Goal: Task Accomplishment & Management: Manage account settings

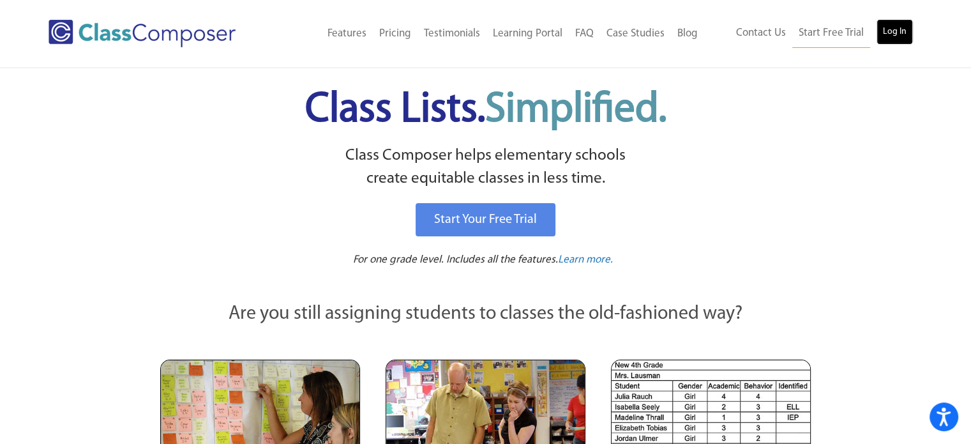
click at [900, 26] on link "Log In" at bounding box center [894, 32] width 36 height 26
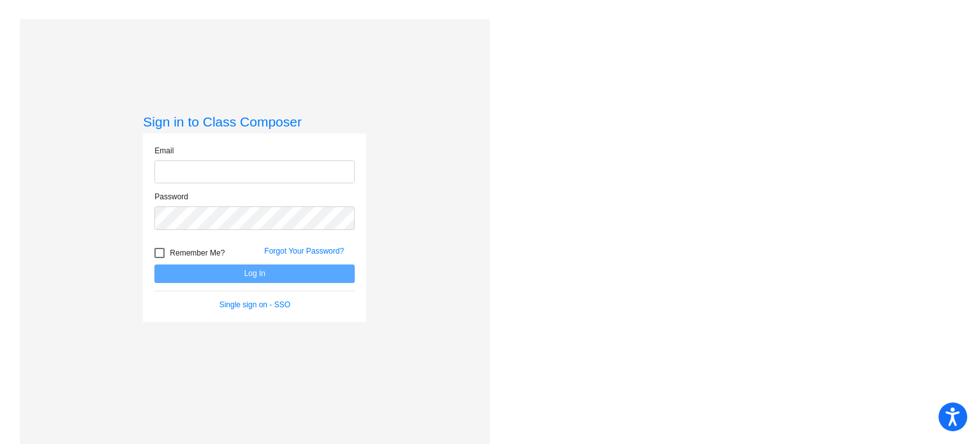
type input "peakes@mbgsd.org"
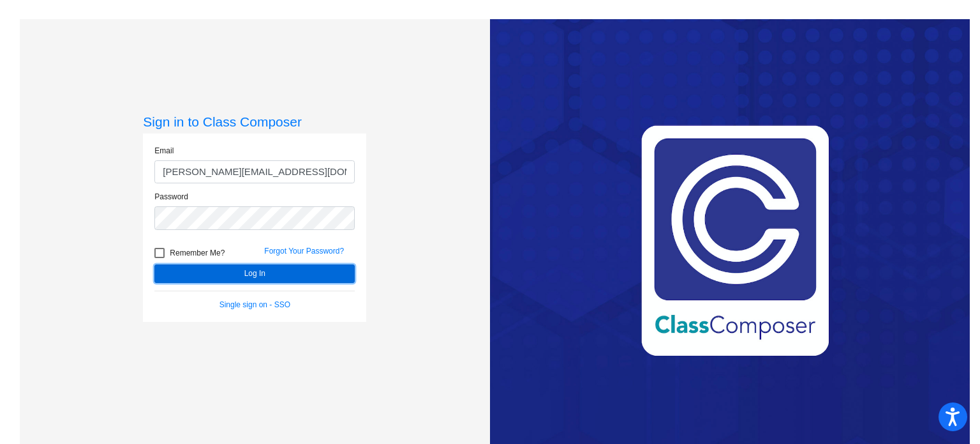
click at [186, 277] on button "Log In" at bounding box center [254, 273] width 200 height 19
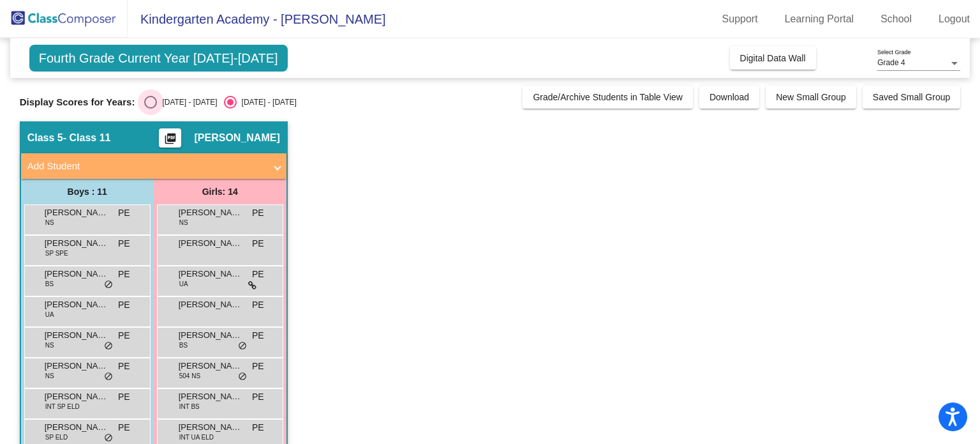
click at [153, 105] on div "Select an option" at bounding box center [150, 102] width 13 height 13
click at [151, 109] on input "2024 - 2025" at bounding box center [150, 109] width 1 height 1
radio input "true"
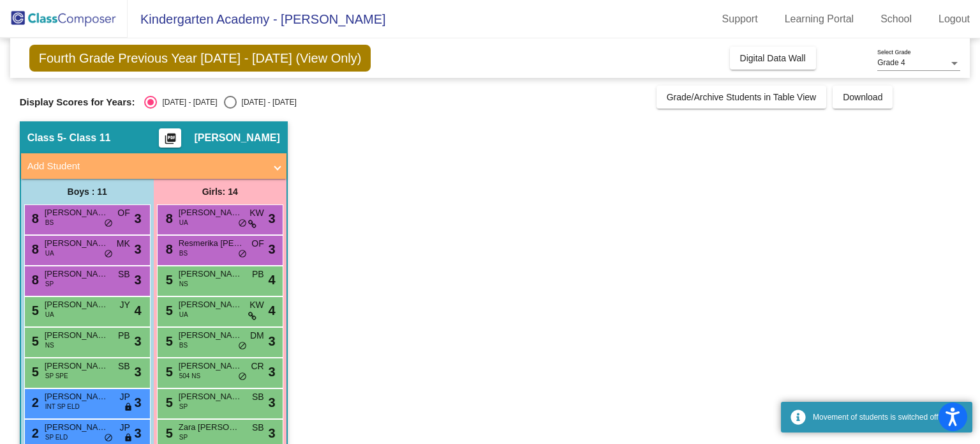
scroll to position [145, 0]
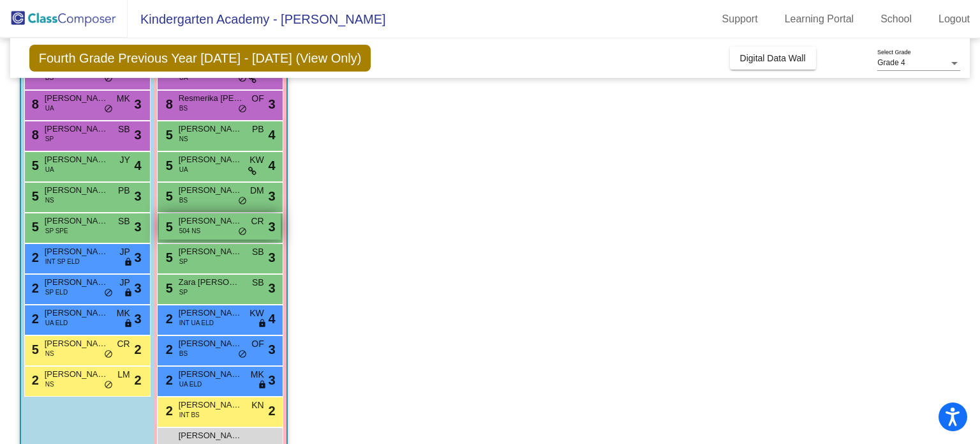
click at [194, 224] on span "Luna Sparrow" at bounding box center [211, 220] width 64 height 13
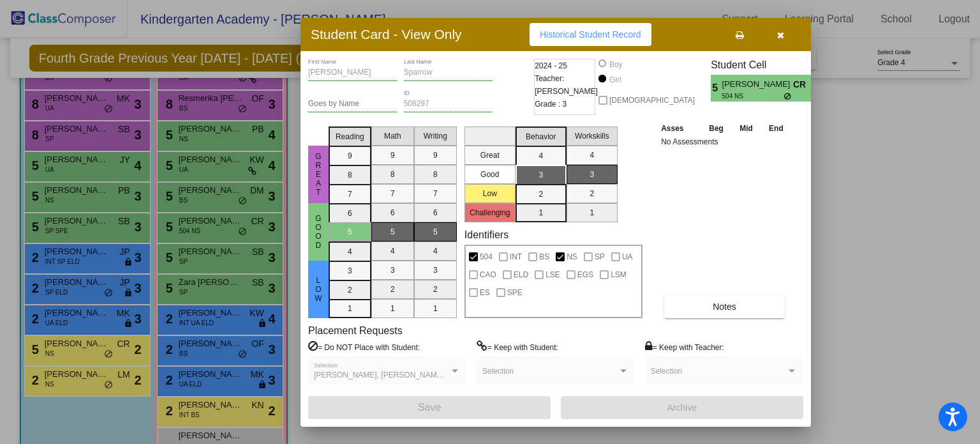
click at [737, 319] on div "Luna First Name Sparrow Last Name Goes by Name 508297 ID 2024 - 25 Teacher: Cha…" at bounding box center [555, 239] width 495 height 360
click at [730, 312] on button "Notes" at bounding box center [725, 306] width 121 height 23
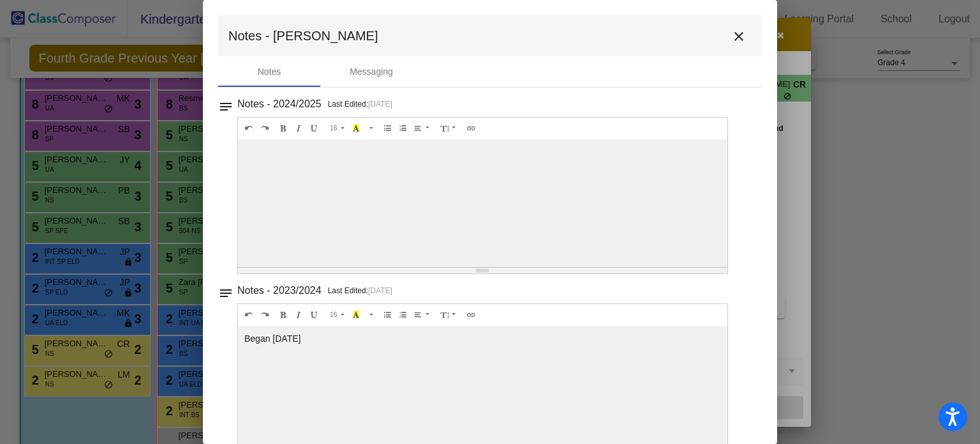
click at [732, 38] on mat-icon "close" at bounding box center [739, 36] width 15 height 15
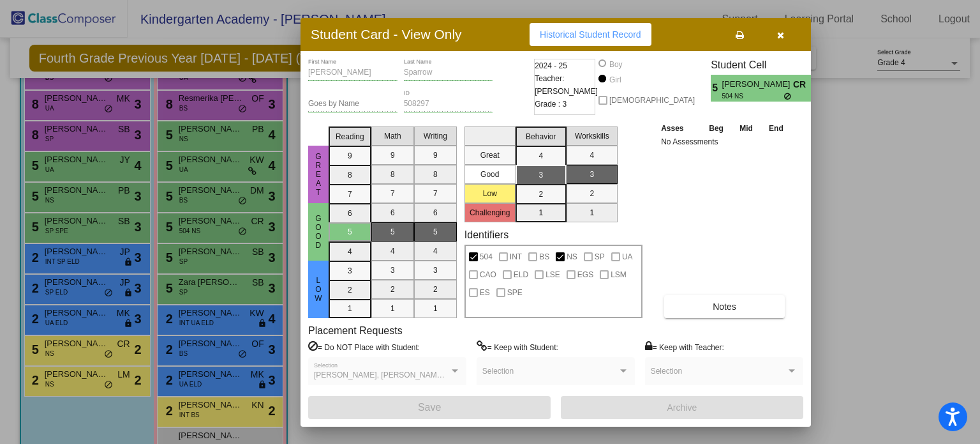
click at [779, 33] on icon "button" at bounding box center [781, 35] width 7 height 9
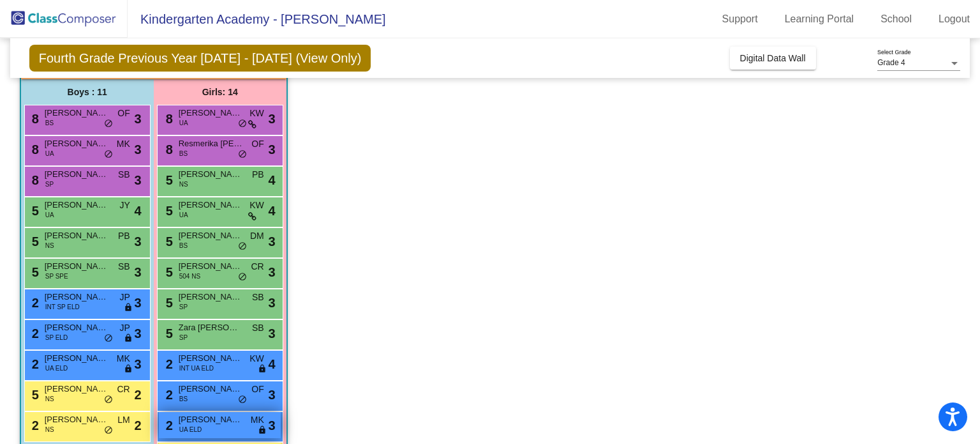
scroll to position [97, 0]
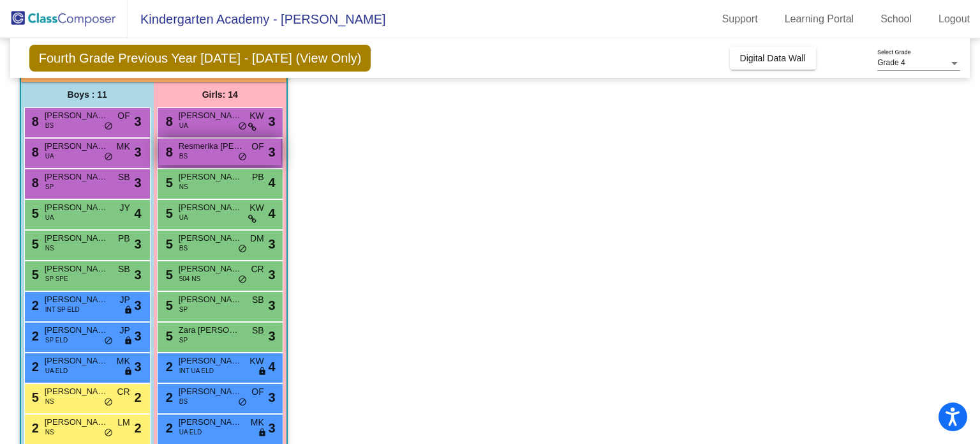
click at [205, 154] on div "8 Resmerika Chamlagain BS OF lock do_not_disturb_alt 3" at bounding box center [220, 152] width 122 height 26
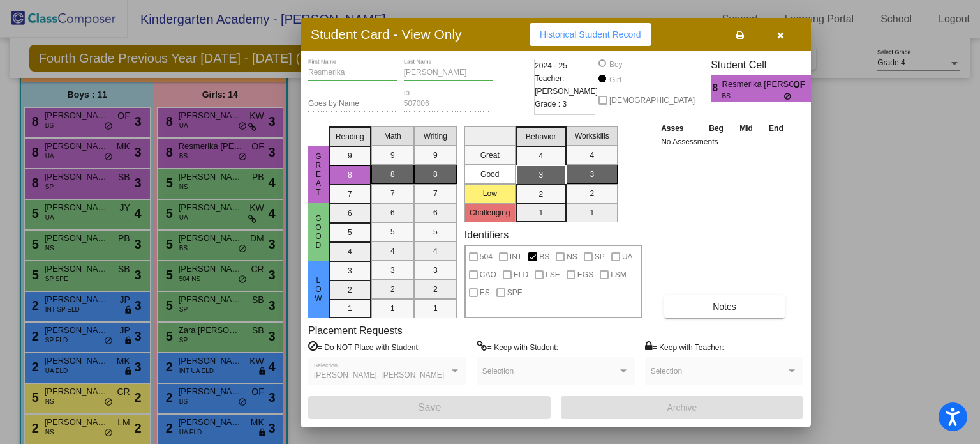
drag, startPoint x: 610, startPoint y: 79, endPoint x: 569, endPoint y: 77, distance: 40.3
click at [574, 79] on span "Teacher: Olivia Fickes" at bounding box center [566, 85] width 63 height 26
click at [702, 307] on button "Notes" at bounding box center [725, 306] width 121 height 23
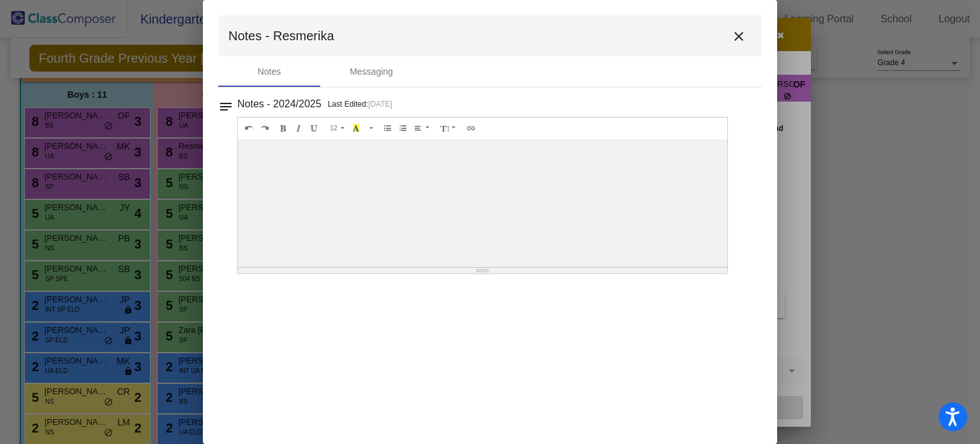
click at [732, 38] on mat-icon "close" at bounding box center [739, 36] width 15 height 15
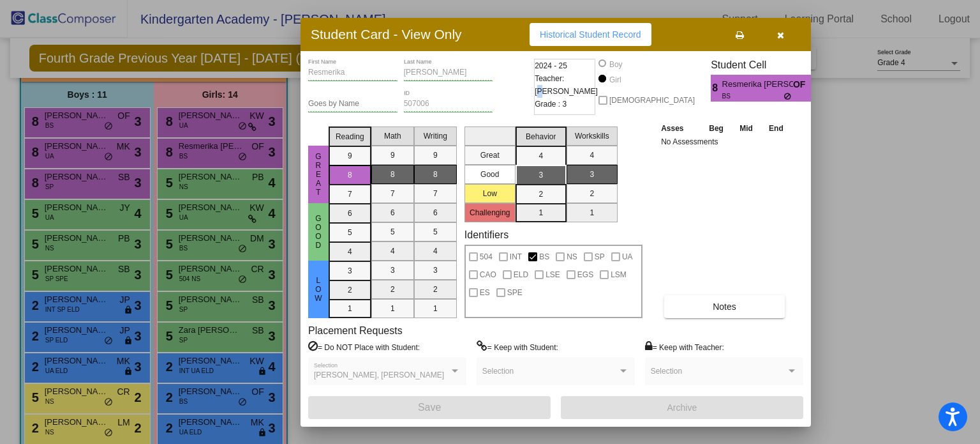
click at [784, 39] on button "button" at bounding box center [780, 34] width 41 height 23
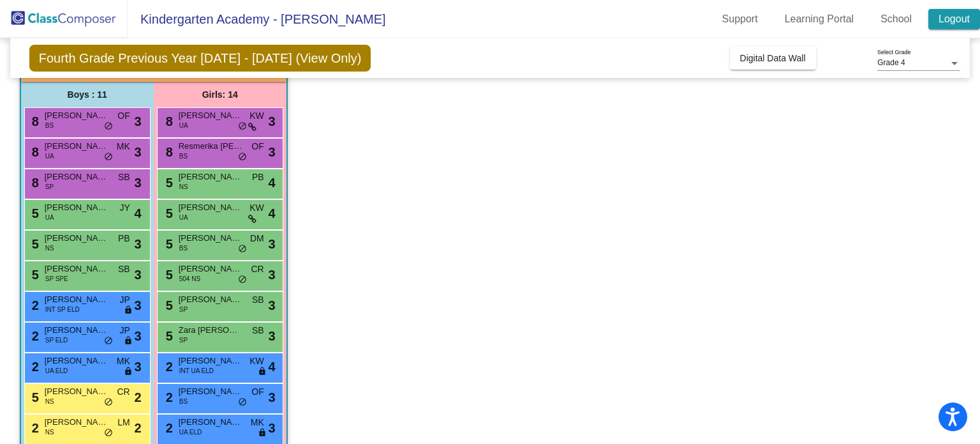
click at [959, 18] on link "Logout" at bounding box center [955, 19] width 52 height 20
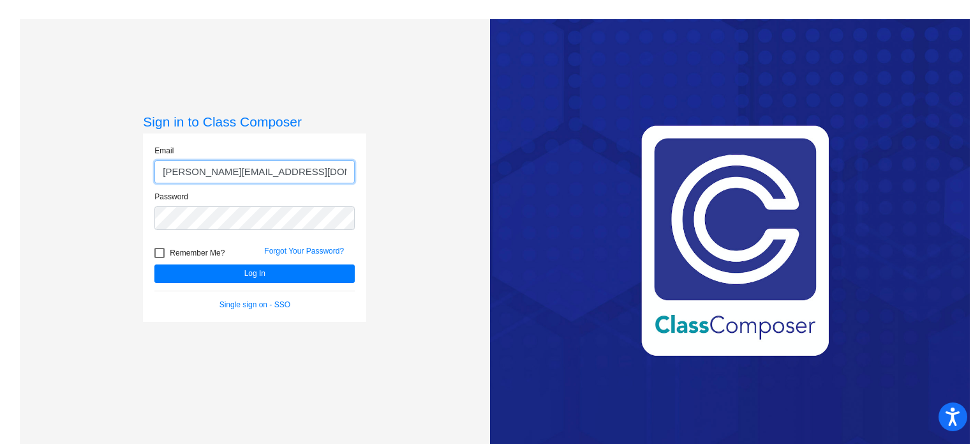
click at [277, 178] on input "peakes@mbgsd.org" at bounding box center [254, 172] width 200 height 24
type input "nhutcheson@mbgsd.org"
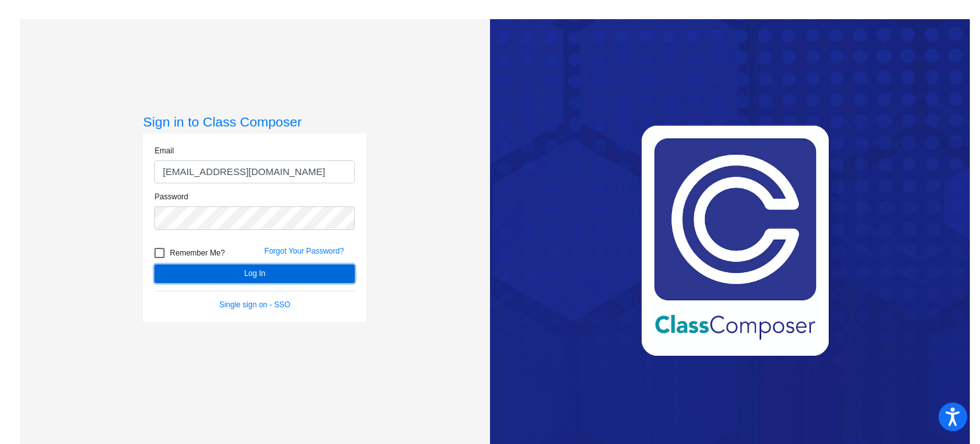
click at [260, 270] on button "Log In" at bounding box center [254, 273] width 200 height 19
